Goal: Task Accomplishment & Management: Manage account settings

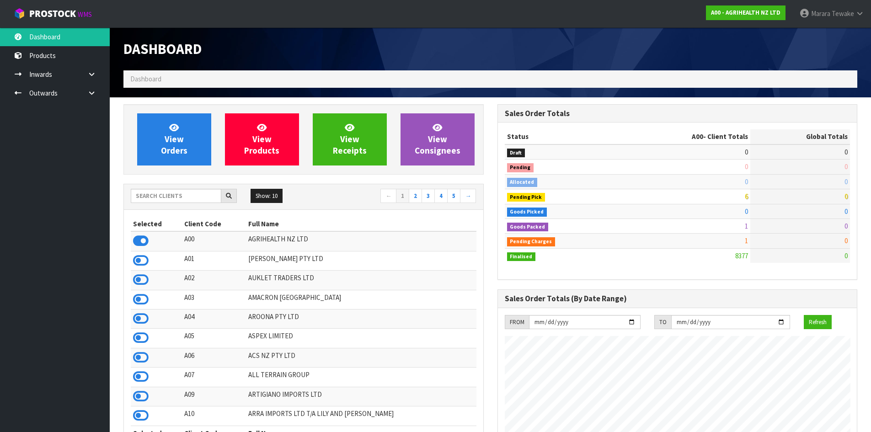
scroll to position [693, 374]
click at [156, 192] on input "text" at bounding box center [176, 196] width 91 height 14
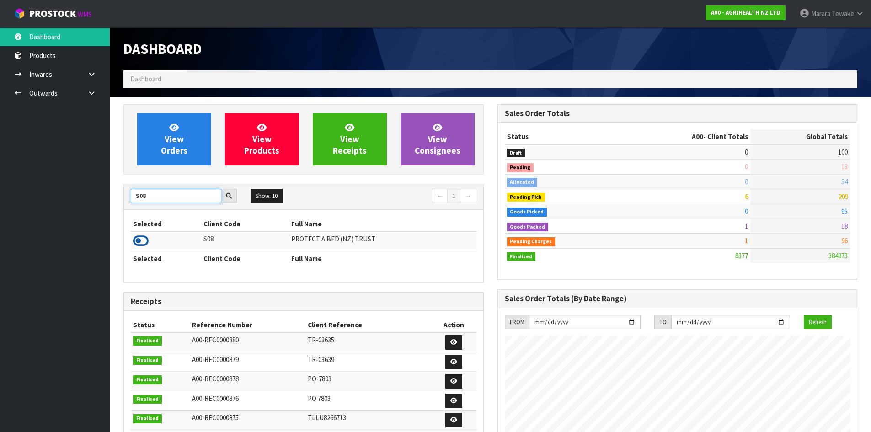
type input "S08"
click at [138, 239] on icon at bounding box center [141, 241] width 16 height 14
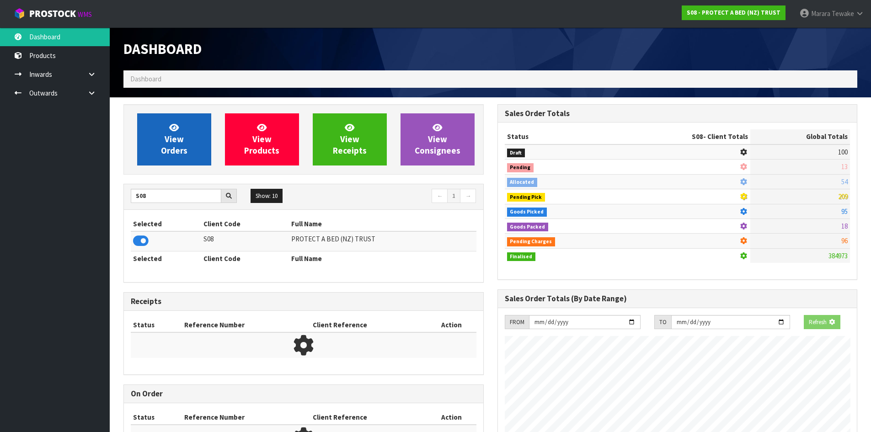
scroll to position [456839, 457035]
click at [193, 114] on link "View Orders" at bounding box center [174, 139] width 74 height 52
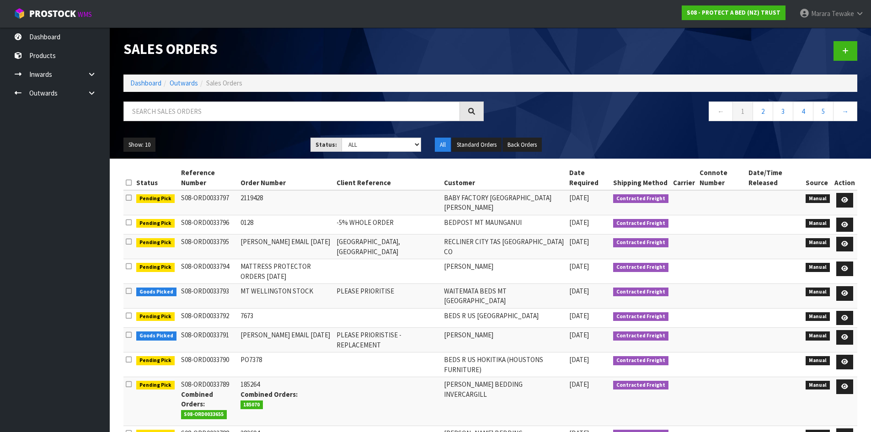
drag, startPoint x: 134, startPoint y: 99, endPoint x: 140, endPoint y: 112, distance: 14.1
click at [137, 106] on div "Sales Orders Dashboard Outwards Sales Orders ← 1 2 3 4 5 → Show: 10 5 10 25 50 …" at bounding box center [491, 92] width 748 height 131
click at [140, 112] on input "text" at bounding box center [292, 112] width 337 height 20
click at [280, 106] on input "text" at bounding box center [292, 112] width 337 height 20
click at [239, 111] on input "text" at bounding box center [292, 112] width 337 height 20
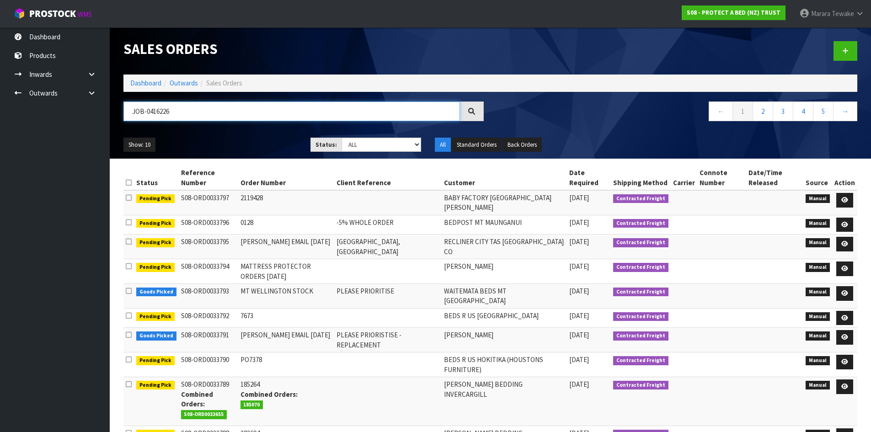
type input "JOB-0416226"
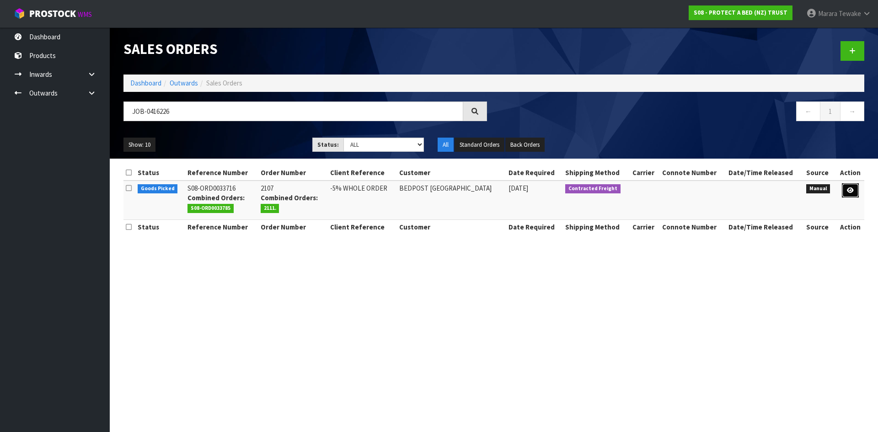
click at [854, 189] on link at bounding box center [850, 190] width 17 height 15
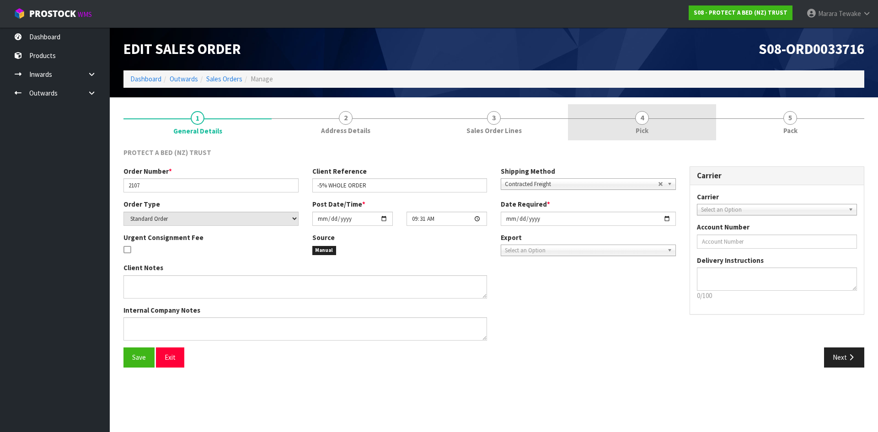
click at [667, 113] on link "4 Pick" at bounding box center [642, 122] width 148 height 36
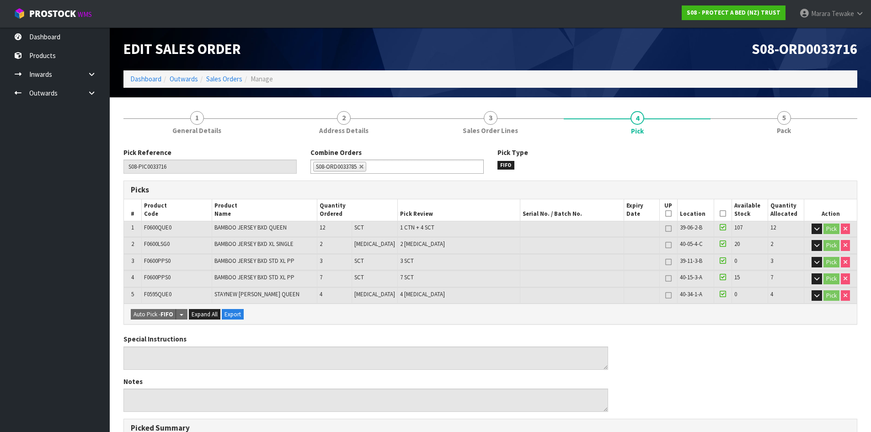
click at [720, 214] on icon at bounding box center [723, 214] width 6 height 0
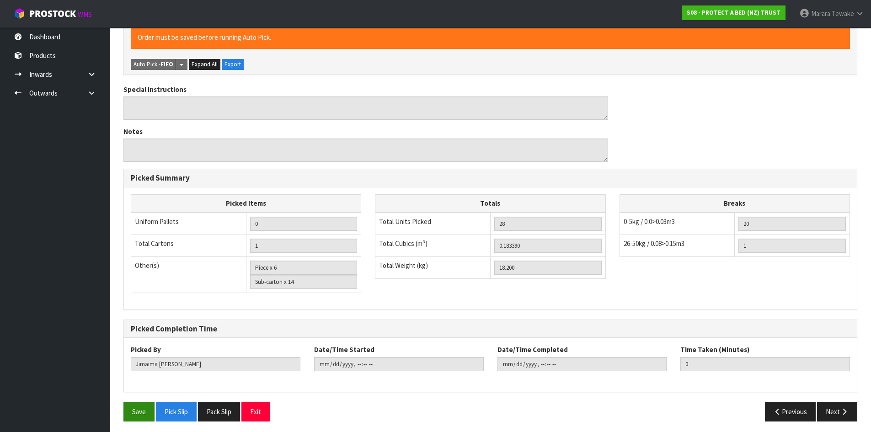
scroll to position [286, 0]
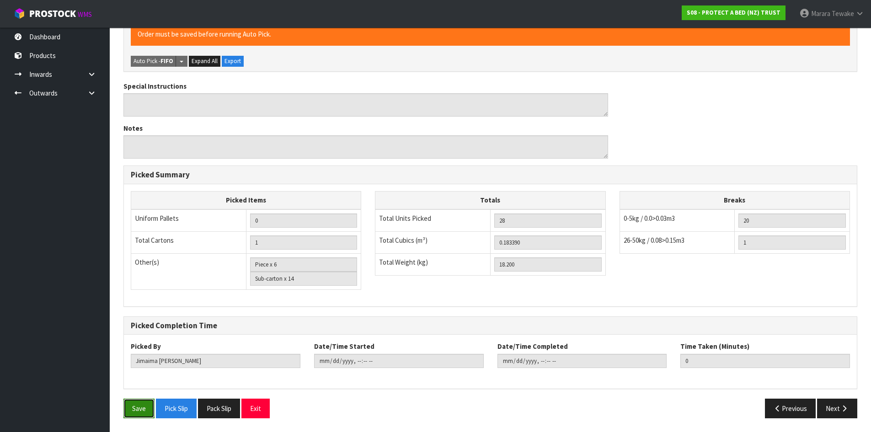
click at [144, 417] on button "Save" at bounding box center [139, 409] width 31 height 20
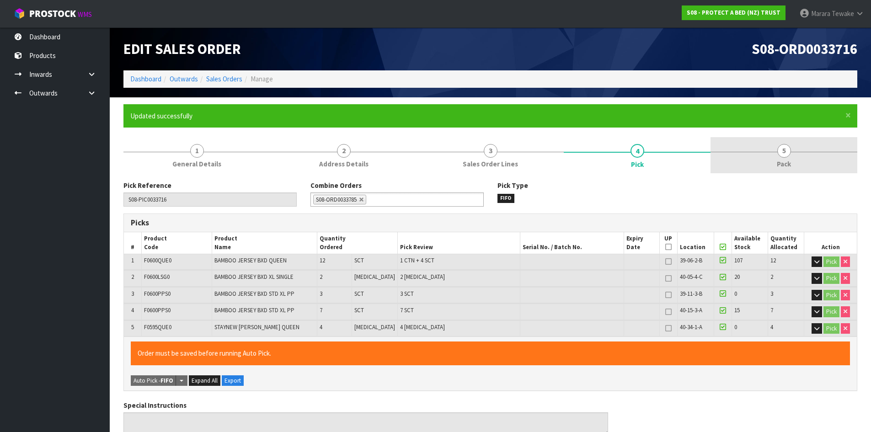
type input "[PERSON_NAME]"
type input "[DATE]T12:49:56"
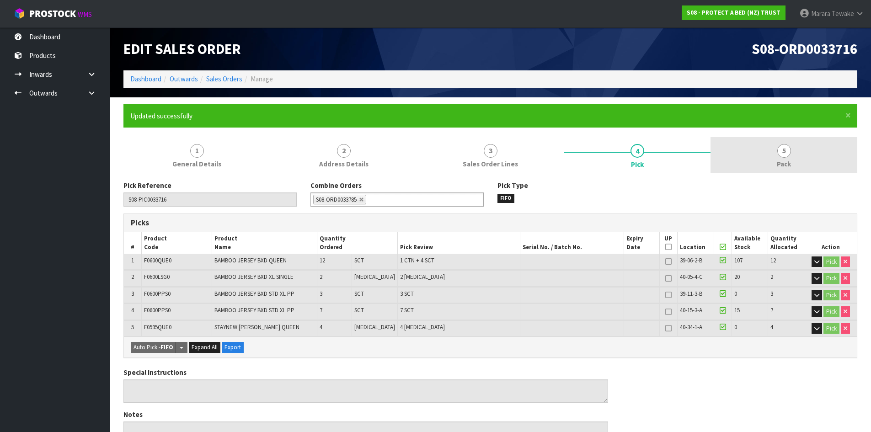
click at [783, 150] on span "5" at bounding box center [785, 151] width 14 height 14
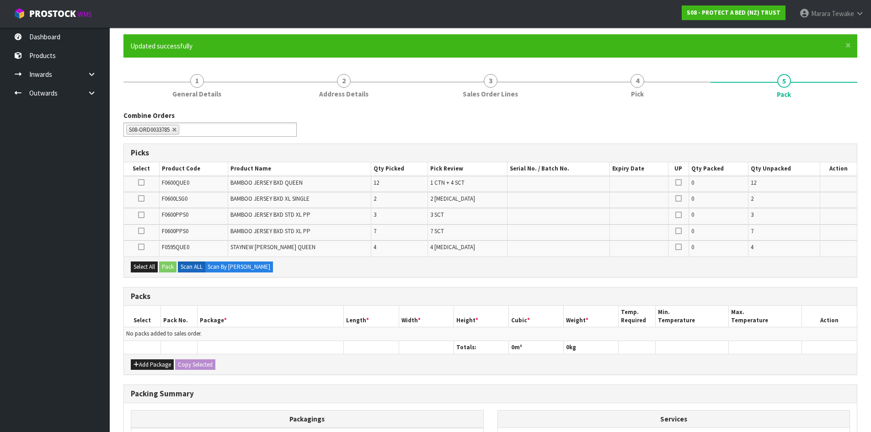
scroll to position [183, 0]
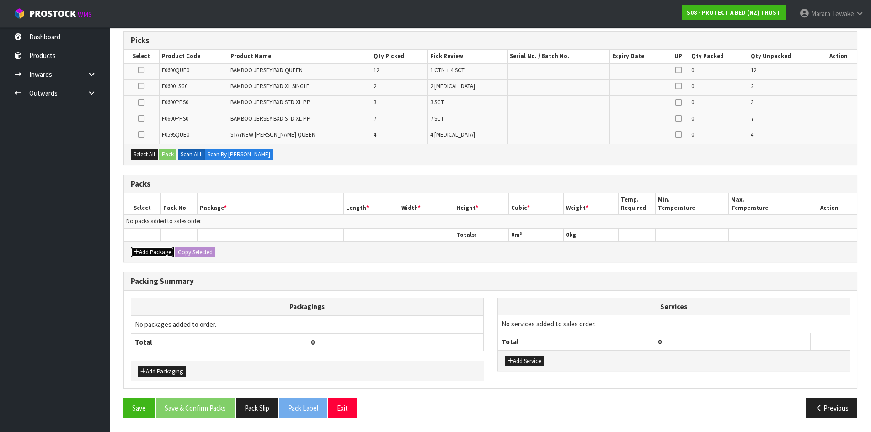
click at [136, 251] on icon "button" at bounding box center [136, 252] width 5 height 6
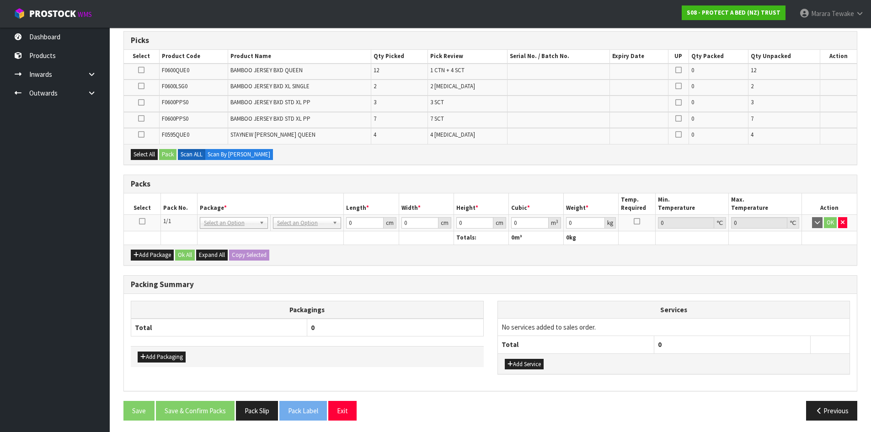
click at [140, 221] on icon at bounding box center [142, 221] width 6 height 0
click at [137, 67] on td at bounding box center [141, 72] width 35 height 16
click at [143, 70] on icon at bounding box center [141, 70] width 6 height 0
click at [0, 0] on input "checkbox" at bounding box center [0, 0] width 0 height 0
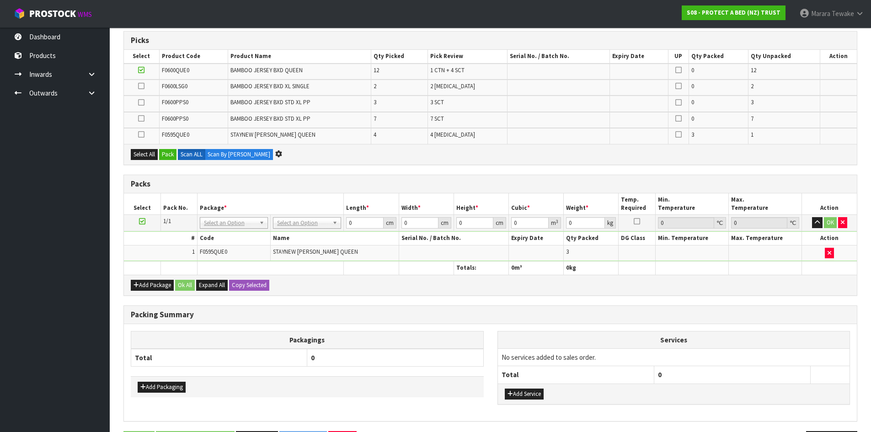
scroll to position [0, 0]
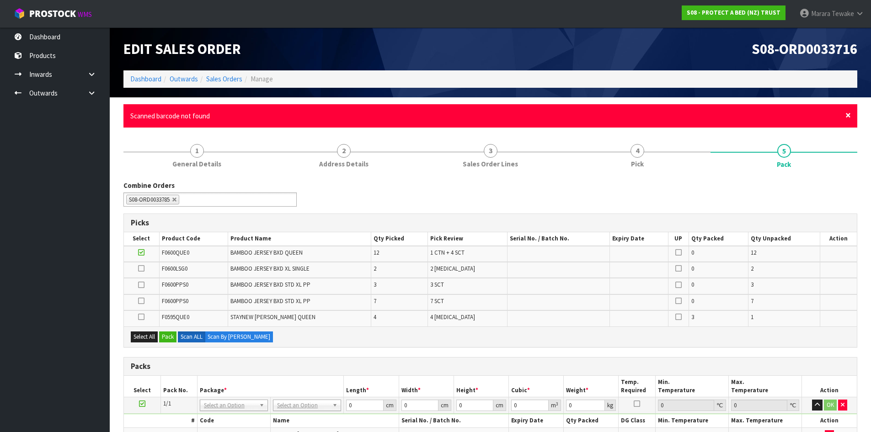
click at [849, 113] on span "×" at bounding box center [848, 115] width 5 height 13
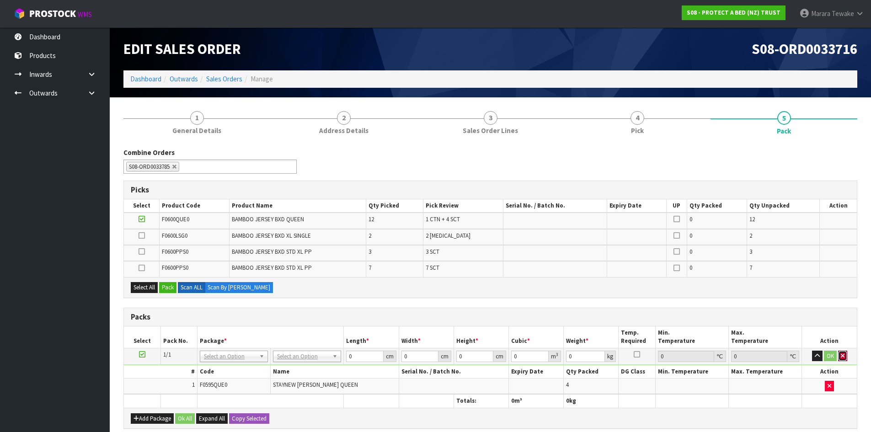
click at [845, 353] on button "button" at bounding box center [842, 356] width 9 height 11
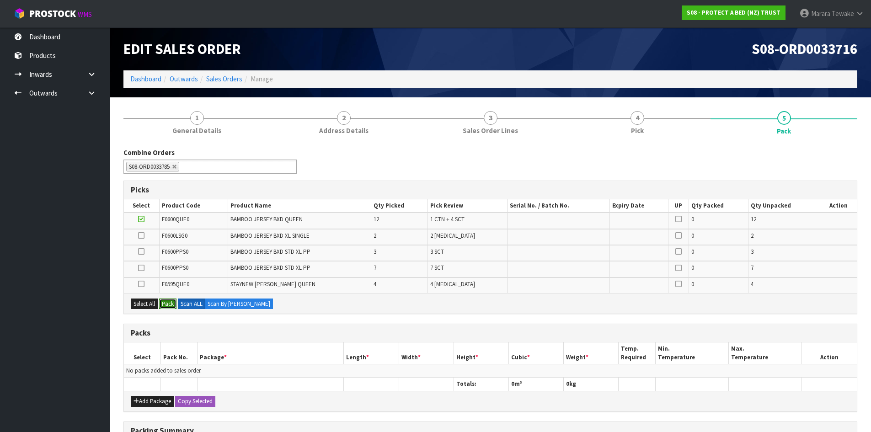
click at [167, 305] on button "Pack" at bounding box center [167, 304] width 17 height 11
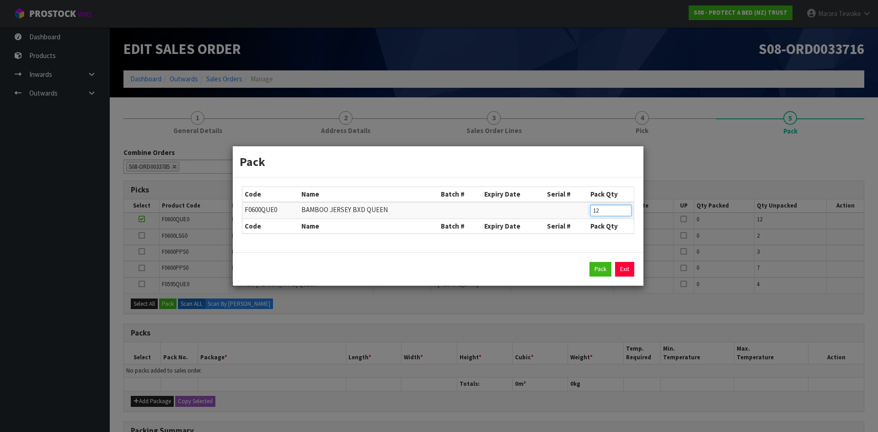
drag, startPoint x: 608, startPoint y: 209, endPoint x: 564, endPoint y: 188, distance: 48.3
click at [564, 188] on table "Code Name Batch # Expiry Date Serial # Pack Qty F0600QUE0 BAMBOO JERSEY BXD QUE…" at bounding box center [438, 210] width 392 height 46
type input "8"
click button "Pack" at bounding box center [601, 269] width 22 height 15
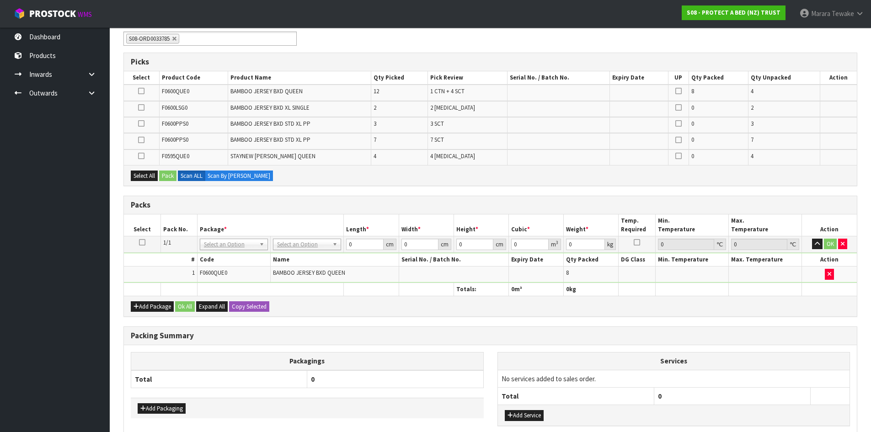
scroll to position [137, 0]
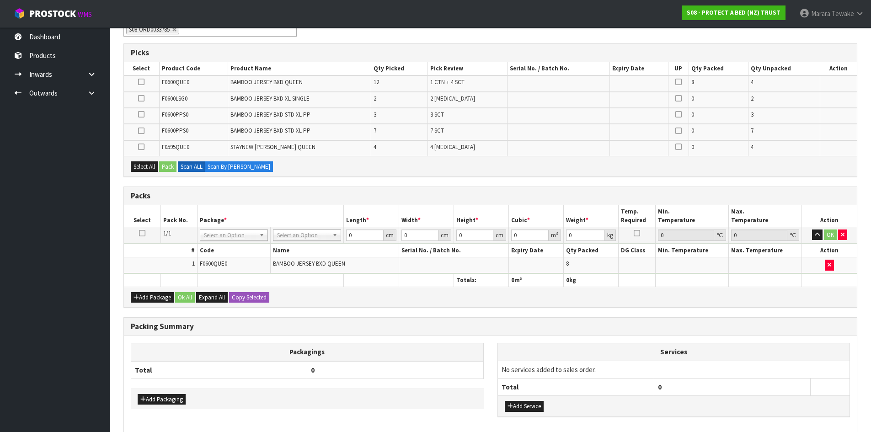
click at [155, 303] on div "Add Package Ok All Expand All Copy Selected" at bounding box center [490, 297] width 733 height 21
click at [150, 305] on div "Add Package Ok All Expand All Copy Selected" at bounding box center [490, 297] width 733 height 21
click at [149, 299] on button "Add Package" at bounding box center [152, 297] width 43 height 11
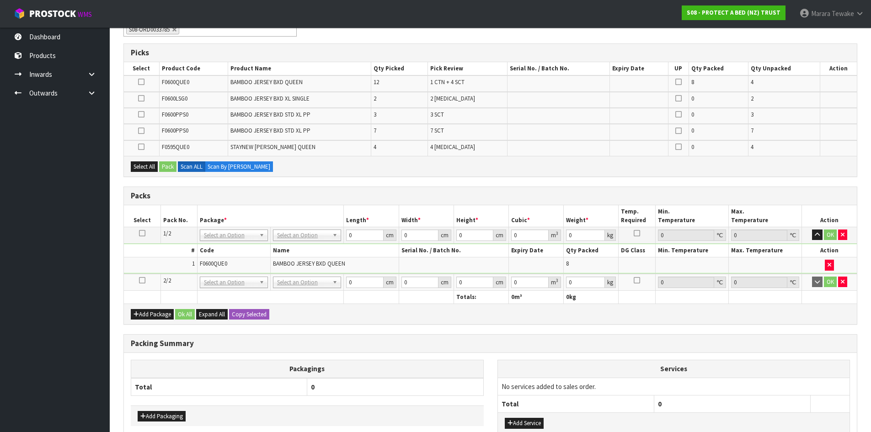
click at [142, 281] on icon at bounding box center [142, 280] width 6 height 0
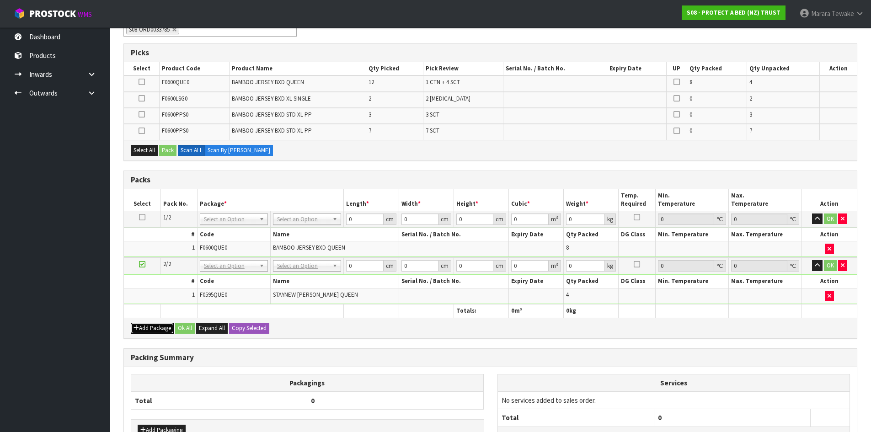
click at [157, 328] on button "Add Package" at bounding box center [152, 328] width 43 height 11
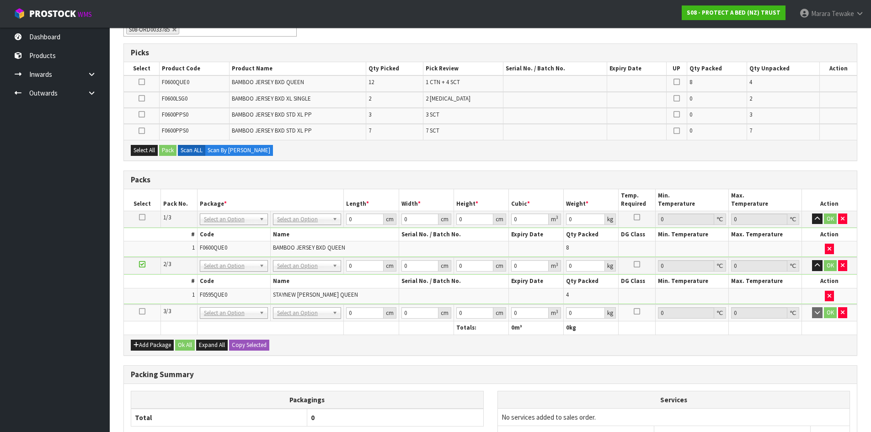
click at [144, 311] on icon at bounding box center [142, 311] width 6 height 0
click at [158, 342] on button "Add Package" at bounding box center [152, 345] width 43 height 11
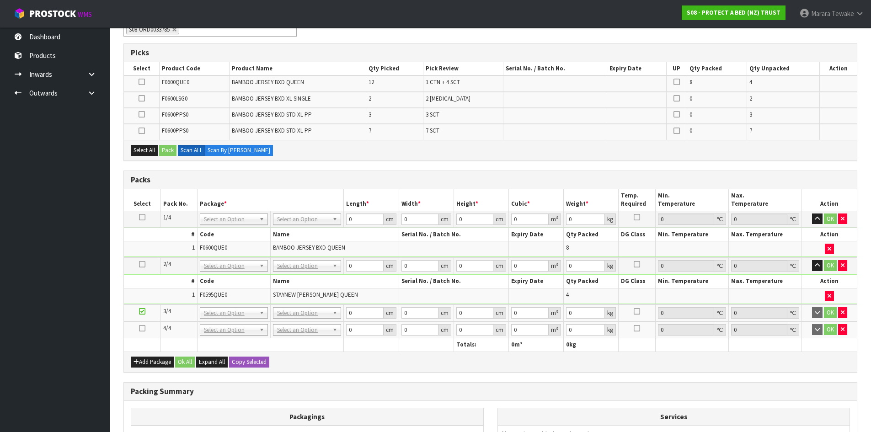
click at [144, 329] on icon at bounding box center [142, 328] width 6 height 0
click at [142, 311] on icon at bounding box center [142, 311] width 6 height 0
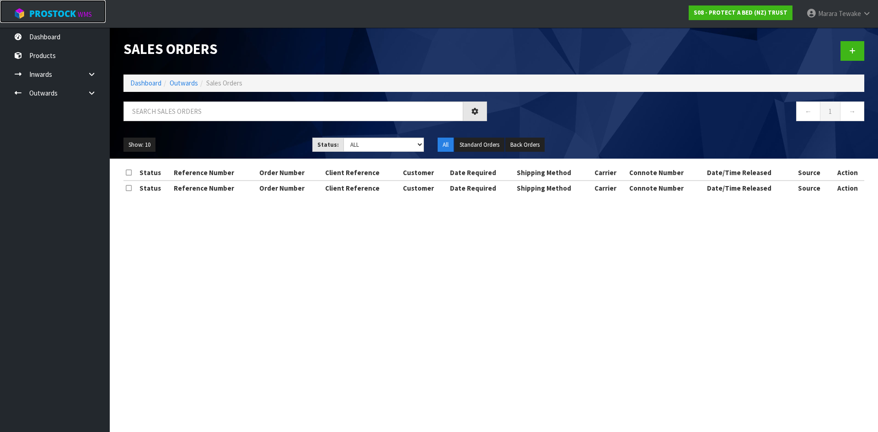
drag, startPoint x: 61, startPoint y: 11, endPoint x: 68, endPoint y: 5, distance: 9.1
click at [60, 11] on span "ProStock" at bounding box center [52, 14] width 47 height 12
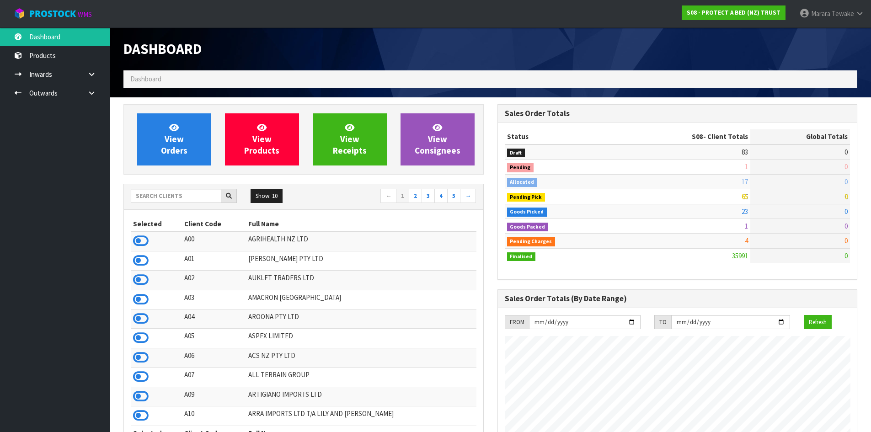
scroll to position [693, 374]
